Goal: Transaction & Acquisition: Obtain resource

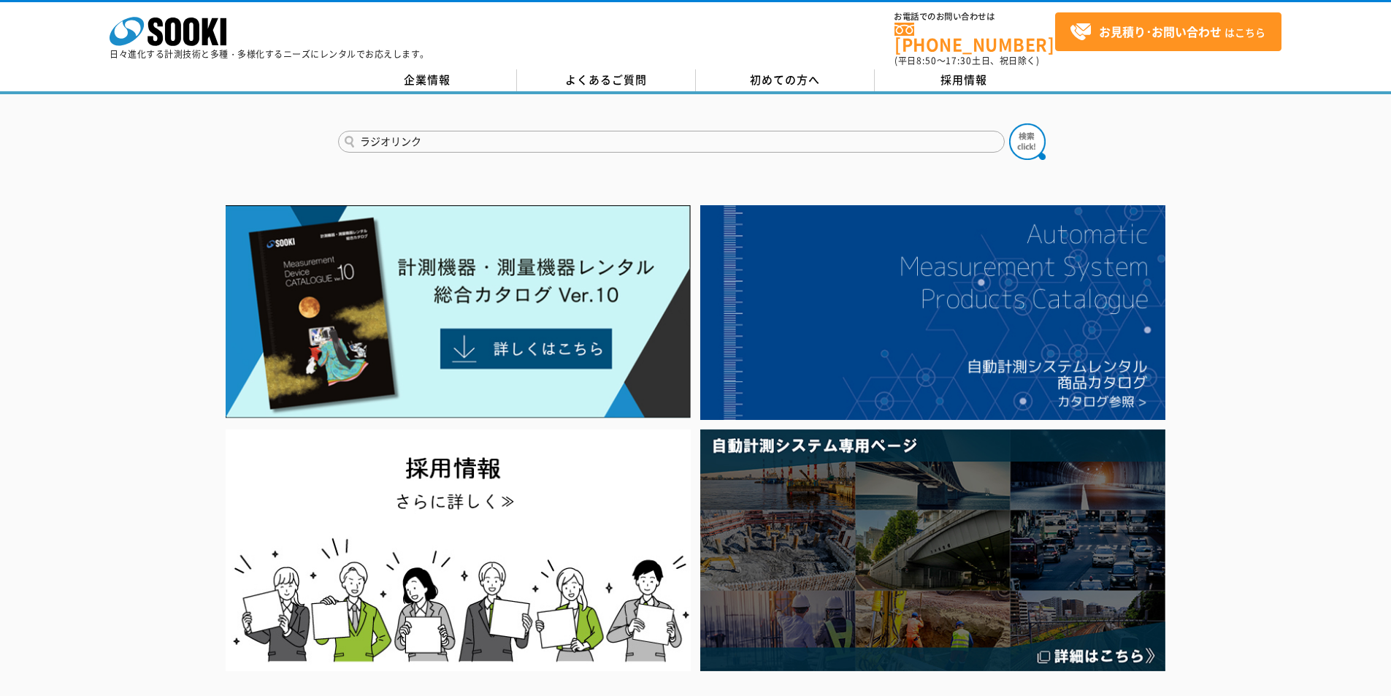
type input "ラジオリンク"
click at [1009, 123] on button at bounding box center [1027, 141] width 37 height 37
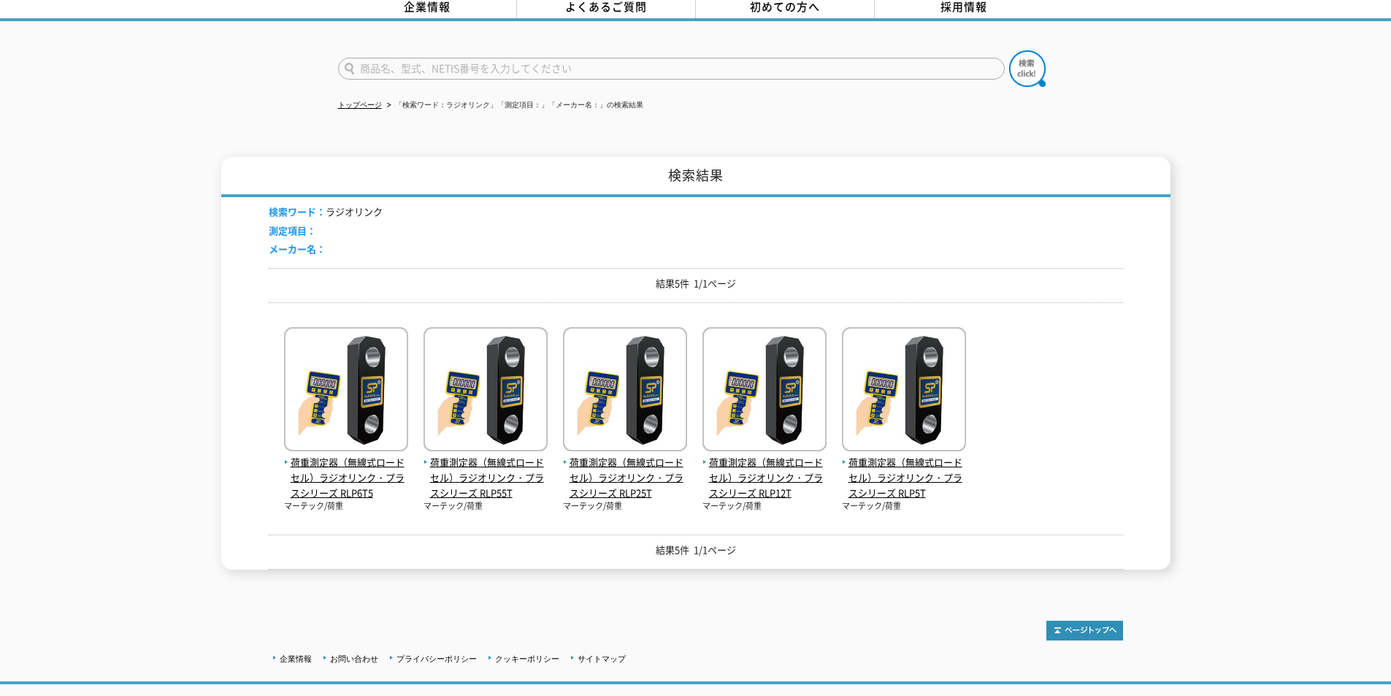
scroll to position [153, 0]
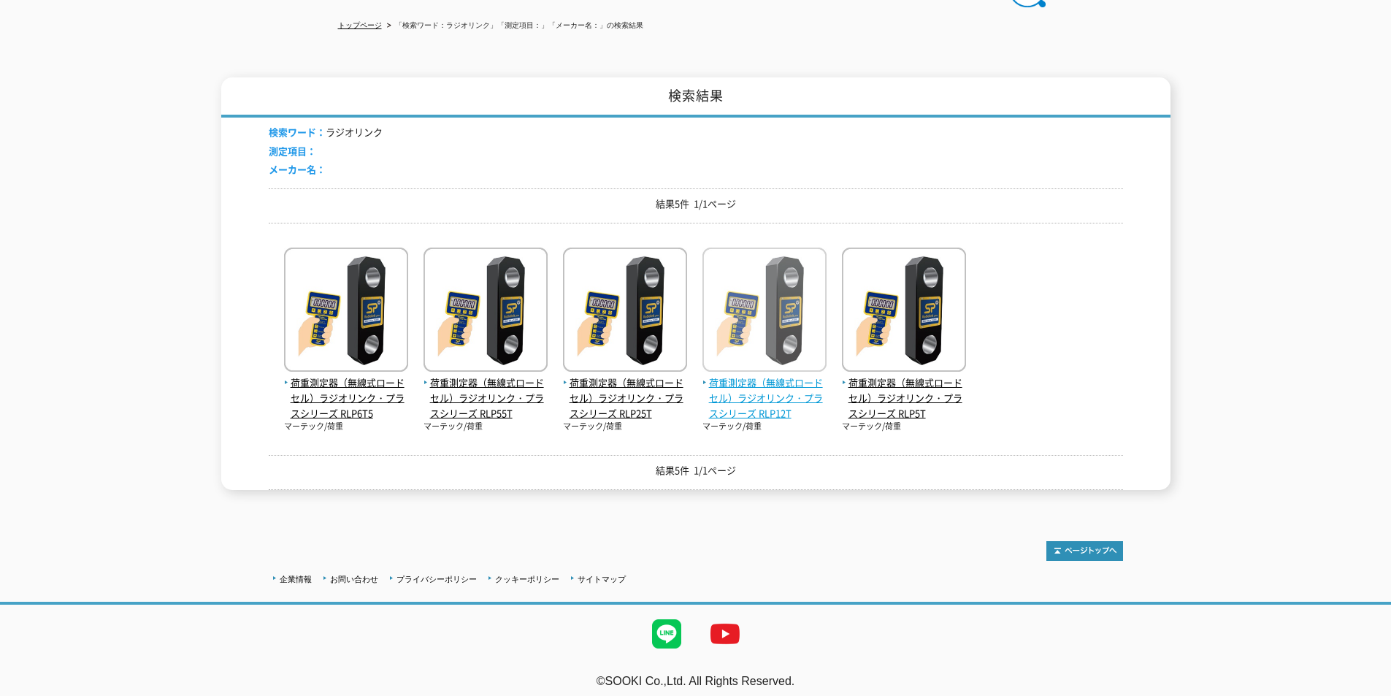
click at [760, 385] on span "荷重測定器（無線式ロードセル）ラジオリンク・プラスシリーズ RLP12T" at bounding box center [764, 397] width 124 height 45
